Goal: Task Accomplishment & Management: Use online tool/utility

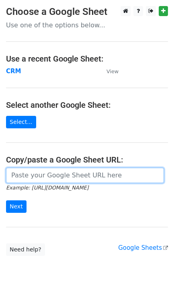
click at [53, 181] on input "url" at bounding box center [85, 175] width 158 height 15
click at [100, 175] on input "url" at bounding box center [85, 175] width 158 height 15
paste input "[URL][DOMAIN_NAME]"
type input "https://docs.google.com/spreadsheets/d/1-Gb44SdDrMAY8WrJixe4Je29tySkqgEzFwM4d_3…"
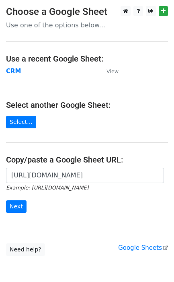
click at [66, 212] on form "https://docs.google.com/spreadsheets/d/1-Gb44SdDrMAY8WrJixe4Je29tySkqgEzFwM4d_3…" at bounding box center [87, 190] width 162 height 45
click at [23, 126] on link "Select..." at bounding box center [21, 122] width 30 height 12
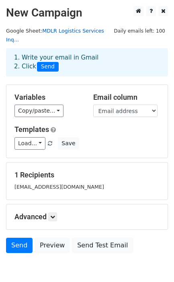
click at [94, 28] on link "MDLR Logistics Services Inq..." at bounding box center [55, 35] width 98 height 15
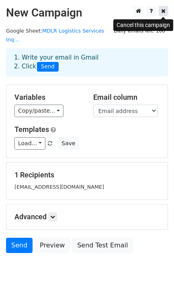
click at [165, 9] on icon at bounding box center [163, 11] width 4 height 6
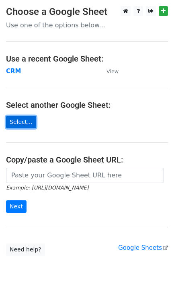
click at [16, 121] on link "Select..." at bounding box center [21, 122] width 30 height 12
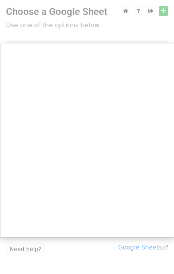
click at [164, 29] on div at bounding box center [87, 160] width 174 height 321
click at [105, 266] on div at bounding box center [87, 160] width 174 height 321
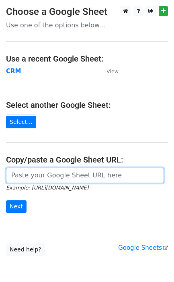
click at [86, 179] on input "url" at bounding box center [85, 175] width 158 height 15
paste input "[URL][DOMAIN_NAME]"
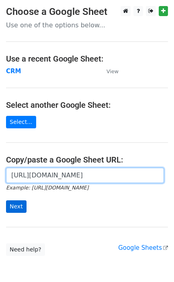
type input "[URL][DOMAIN_NAME]"
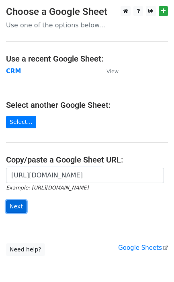
click at [20, 205] on input "Next" at bounding box center [16, 206] width 20 height 12
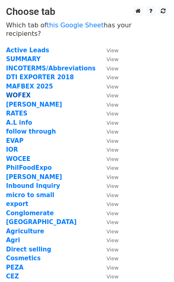
click at [20, 92] on strong "WOFEX" at bounding box center [18, 95] width 25 height 7
click at [24, 92] on strong "WOFEX" at bounding box center [18, 95] width 25 height 7
click at [63, 91] on td "WOFEX" at bounding box center [52, 95] width 92 height 9
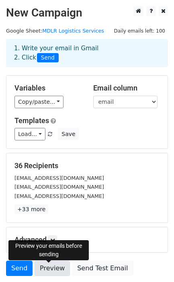
click at [59, 263] on link "Preview" at bounding box center [52, 267] width 35 height 15
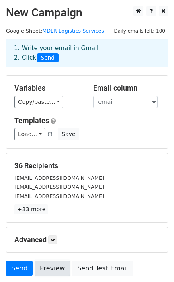
click at [56, 264] on link "Preview" at bounding box center [52, 267] width 35 height 15
click at [56, 265] on link "Preview" at bounding box center [52, 267] width 35 height 15
click at [55, 274] on link "Preview" at bounding box center [52, 267] width 35 height 15
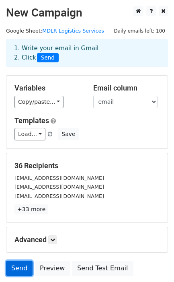
click at [12, 266] on link "Send" at bounding box center [19, 267] width 27 height 15
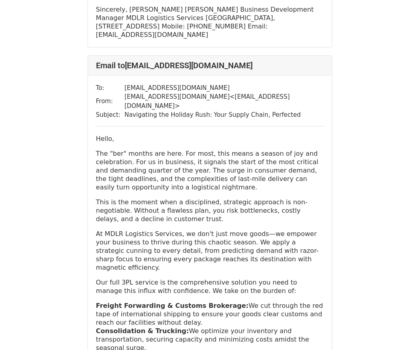
scroll to position [482, 0]
